Goal: Task Accomplishment & Management: Use online tool/utility

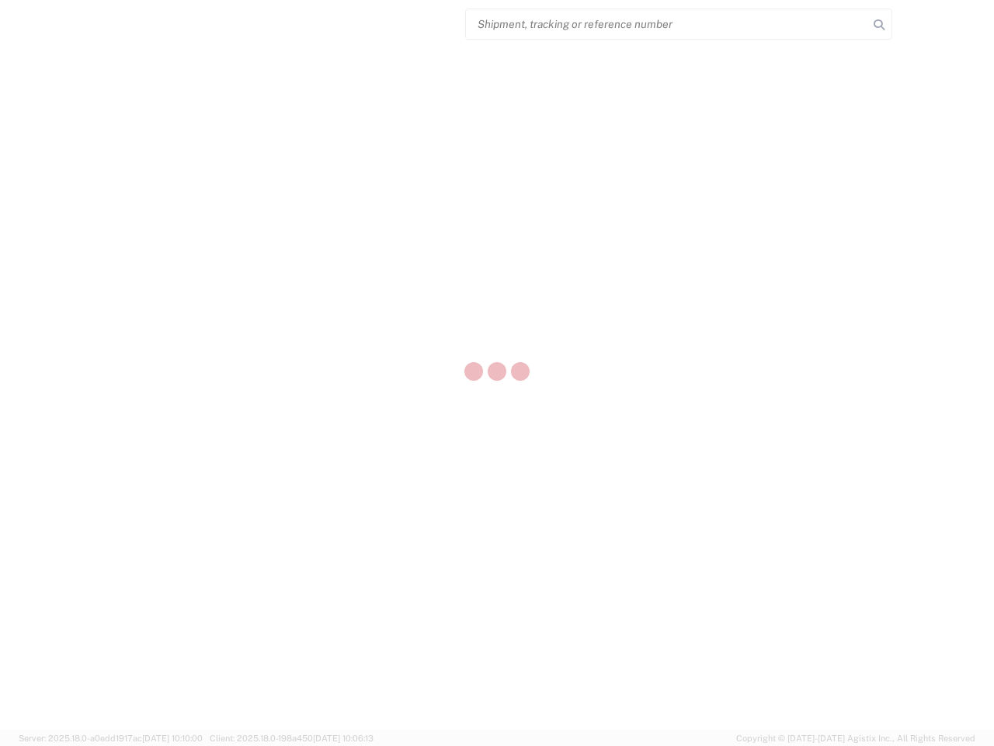
select select "US"
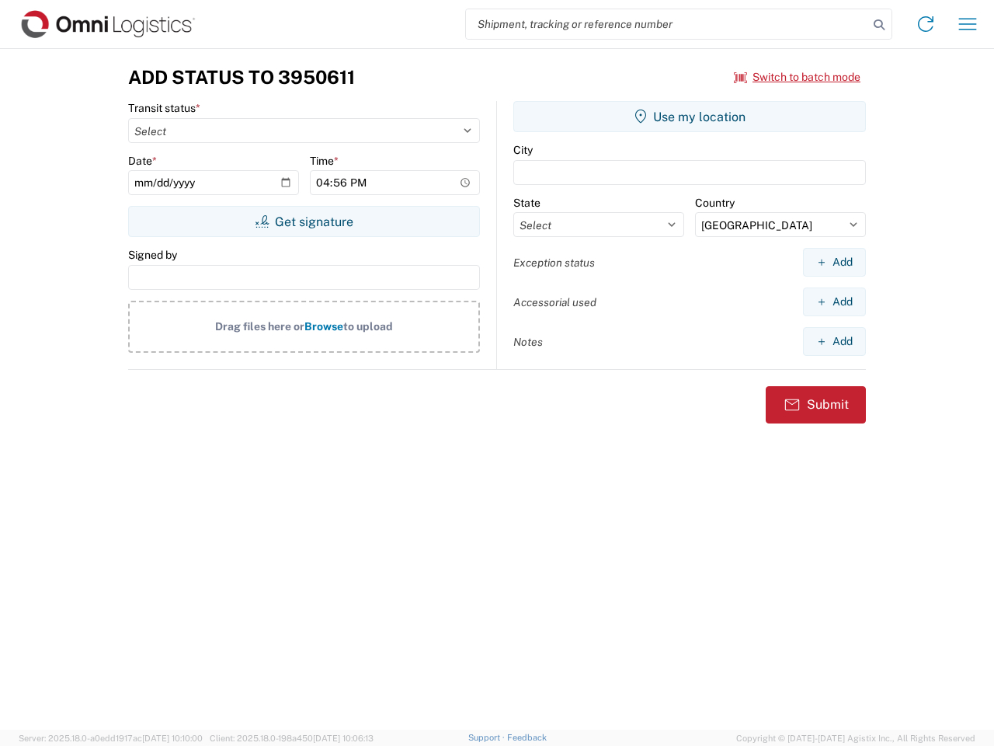
click at [667, 24] on input "search" at bounding box center [667, 24] width 402 height 30
click at [879, 25] on icon at bounding box center [879, 25] width 22 height 22
click at [926, 24] on icon at bounding box center [925, 24] width 25 height 25
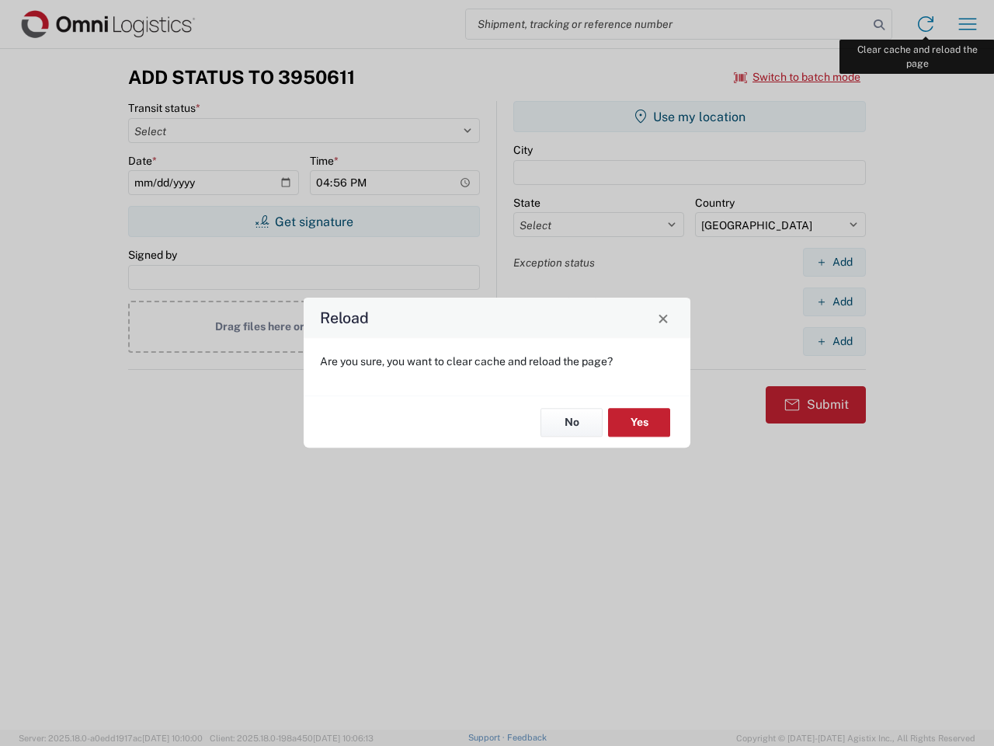
click at [968, 24] on div "Reload Are you sure, you want to clear cache and reload the page? No Yes" at bounding box center [497, 373] width 994 height 746
click at [798, 77] on div "Reload Are you sure, you want to clear cache and reload the page? No Yes" at bounding box center [497, 373] width 994 height 746
click at [304, 221] on div "Reload Are you sure, you want to clear cache and reload the page? No Yes" at bounding box center [497, 373] width 994 height 746
click at [690, 116] on div "Reload Are you sure, you want to clear cache and reload the page? No Yes" at bounding box center [497, 373] width 994 height 746
click at [834, 262] on div "Reload Are you sure, you want to clear cache and reload the page? No Yes" at bounding box center [497, 373] width 994 height 746
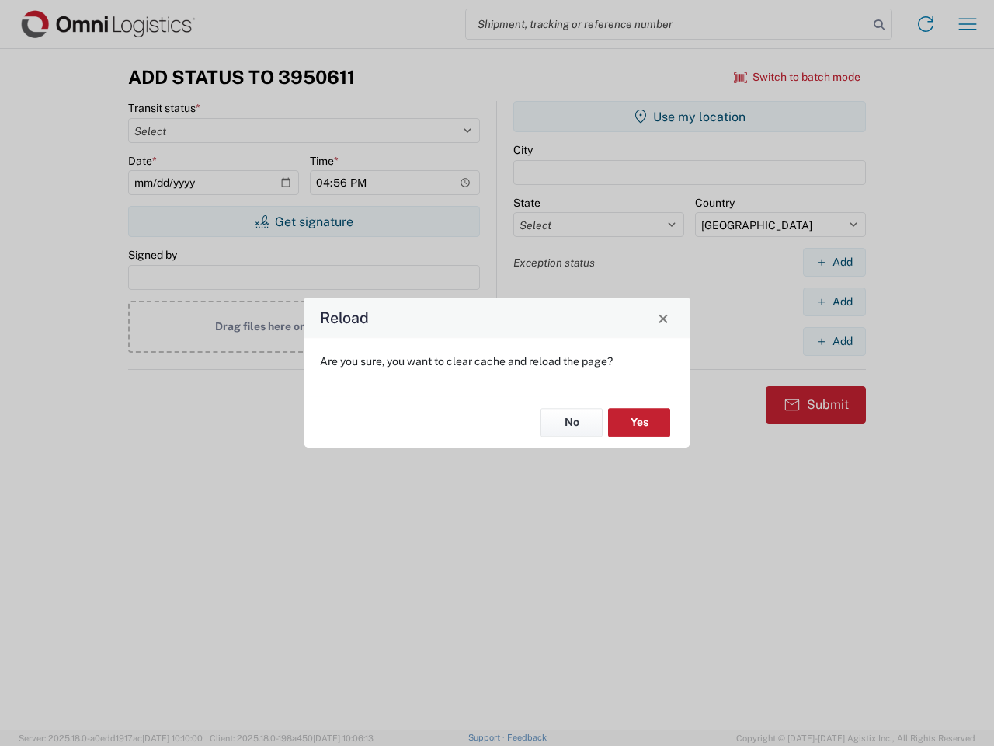
click at [834, 301] on div "Reload Are you sure, you want to clear cache and reload the page? No Yes" at bounding box center [497, 373] width 994 height 746
click at [834, 341] on div "Reload Are you sure, you want to clear cache and reload the page? No Yes" at bounding box center [497, 373] width 994 height 746
